Goal: Complete application form

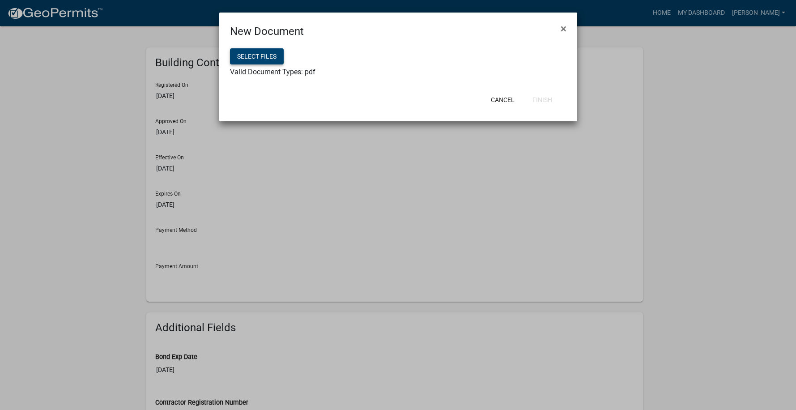
click at [265, 58] on button "Select files" at bounding box center [257, 56] width 54 height 16
click at [550, 100] on button "Finish" at bounding box center [543, 100] width 34 height 16
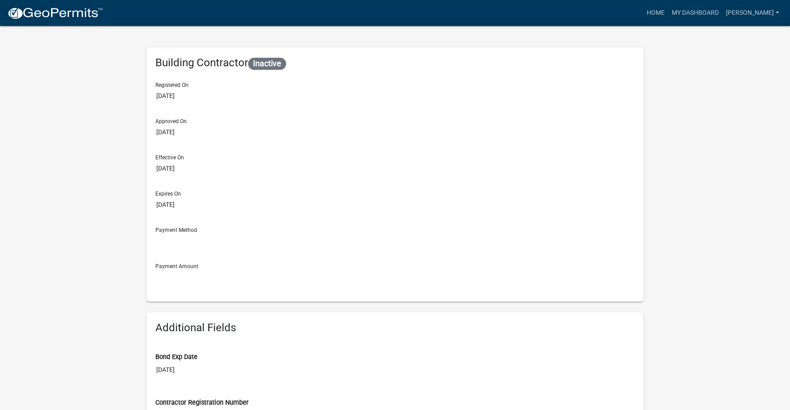
select select "2026"
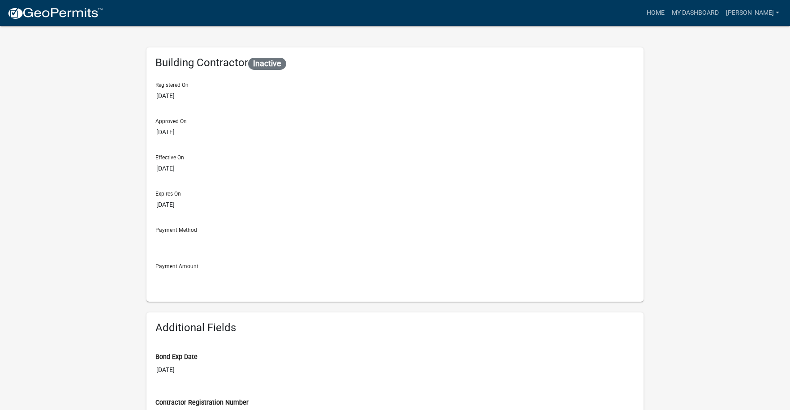
type input "[DATE]"
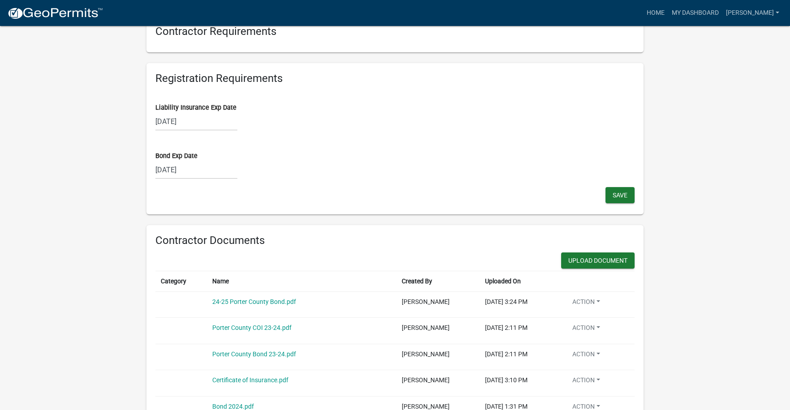
scroll to position [797, 0]
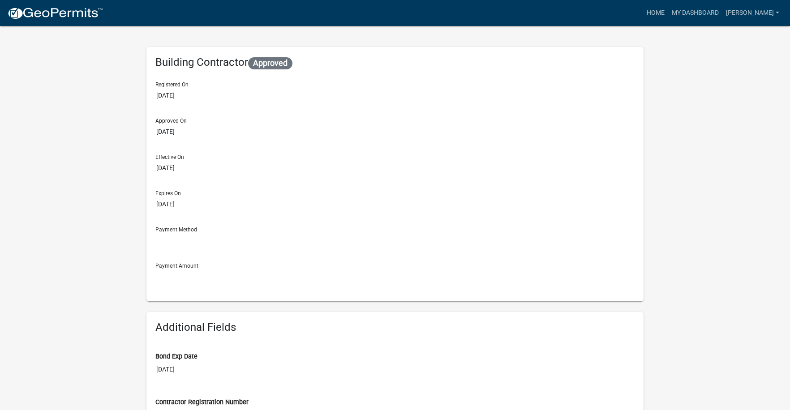
scroll to position [0, 0]
